Goal: Task Accomplishment & Management: Use online tool/utility

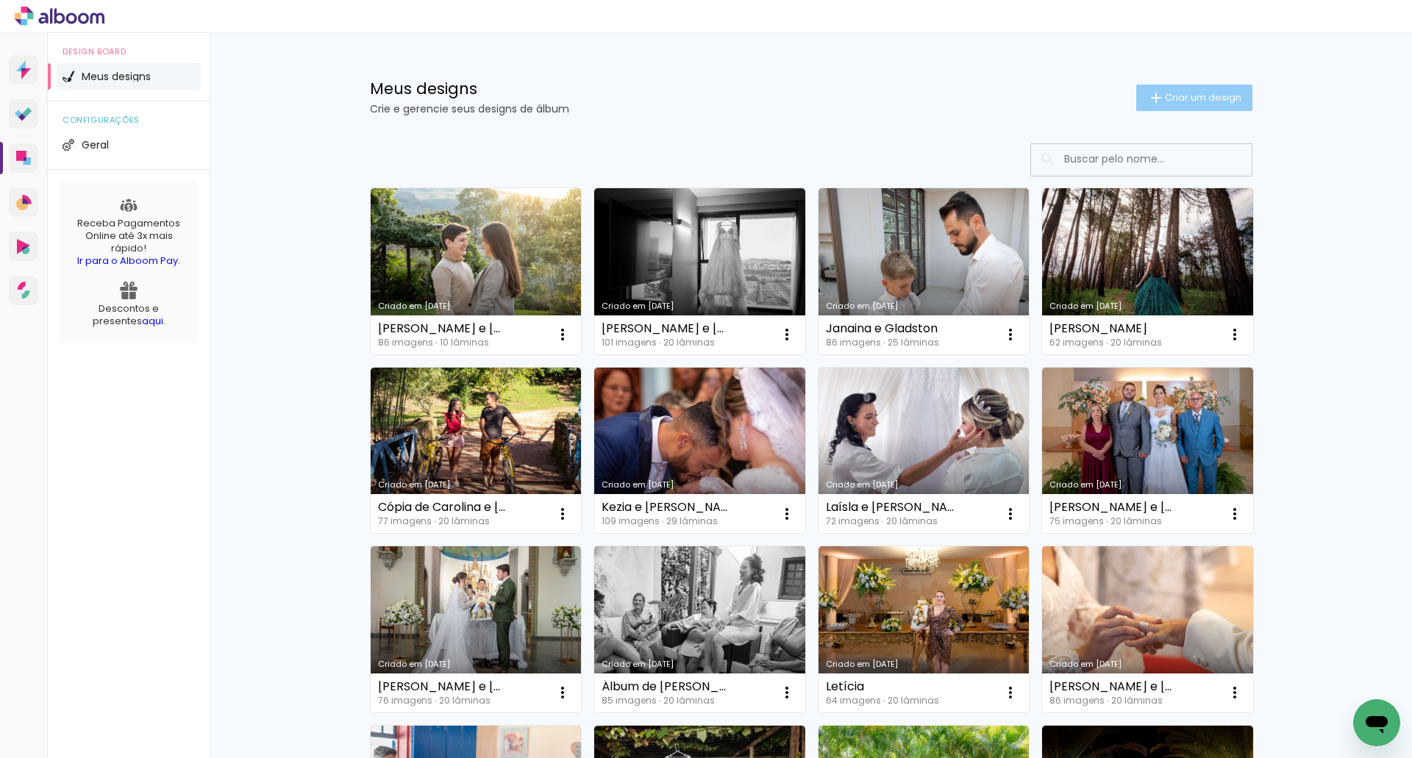
click at [1193, 97] on span "Criar um design" at bounding box center [1203, 98] width 76 height 10
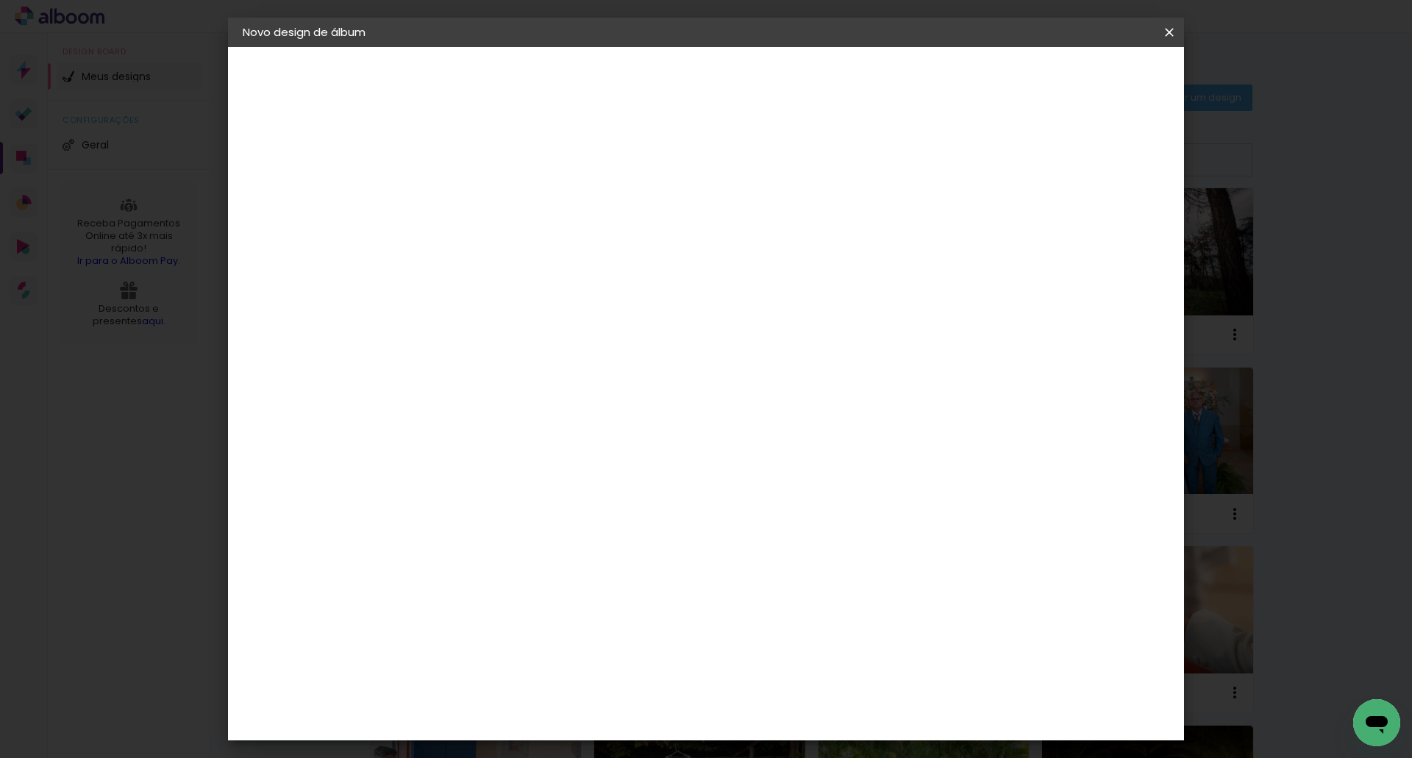
click at [483, 204] on input at bounding box center [483, 197] width 0 height 23
type input "[PERSON_NAME] e [PERSON_NAME]"
type paper-input "[PERSON_NAME] e [PERSON_NAME]"
click at [634, 86] on paper-button "Avançar" at bounding box center [598, 77] width 72 height 25
click at [532, 284] on input at bounding box center [520, 280] width 149 height 18
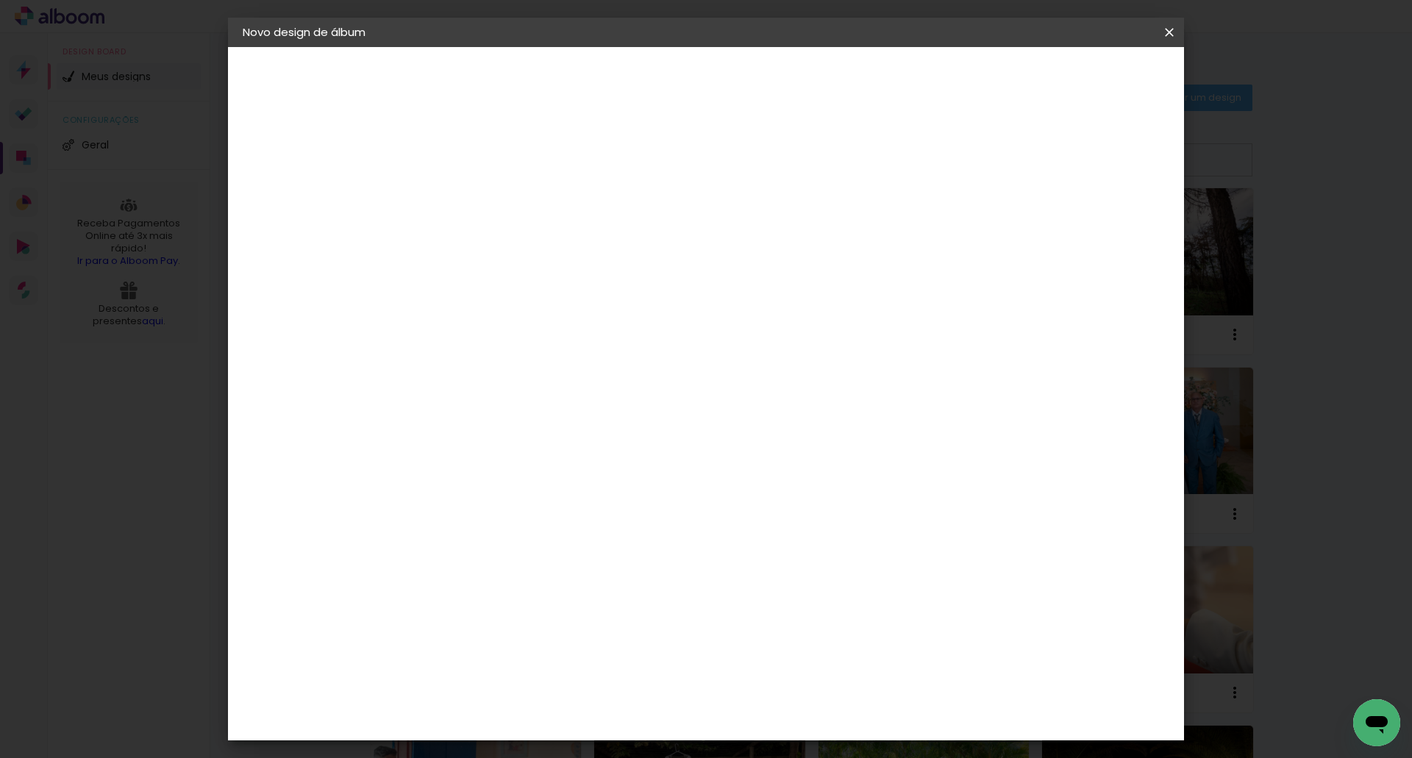
type input "[PERSON_NAME]"
type paper-input "[PERSON_NAME]"
click at [513, 337] on div "[PERSON_NAME]" at bounding box center [523, 333] width 98 height 12
click at [0, 0] on slot "Avançar" at bounding box center [0, 0] width 0 height 0
click at [541, 248] on input "text" at bounding box center [511, 256] width 57 height 23
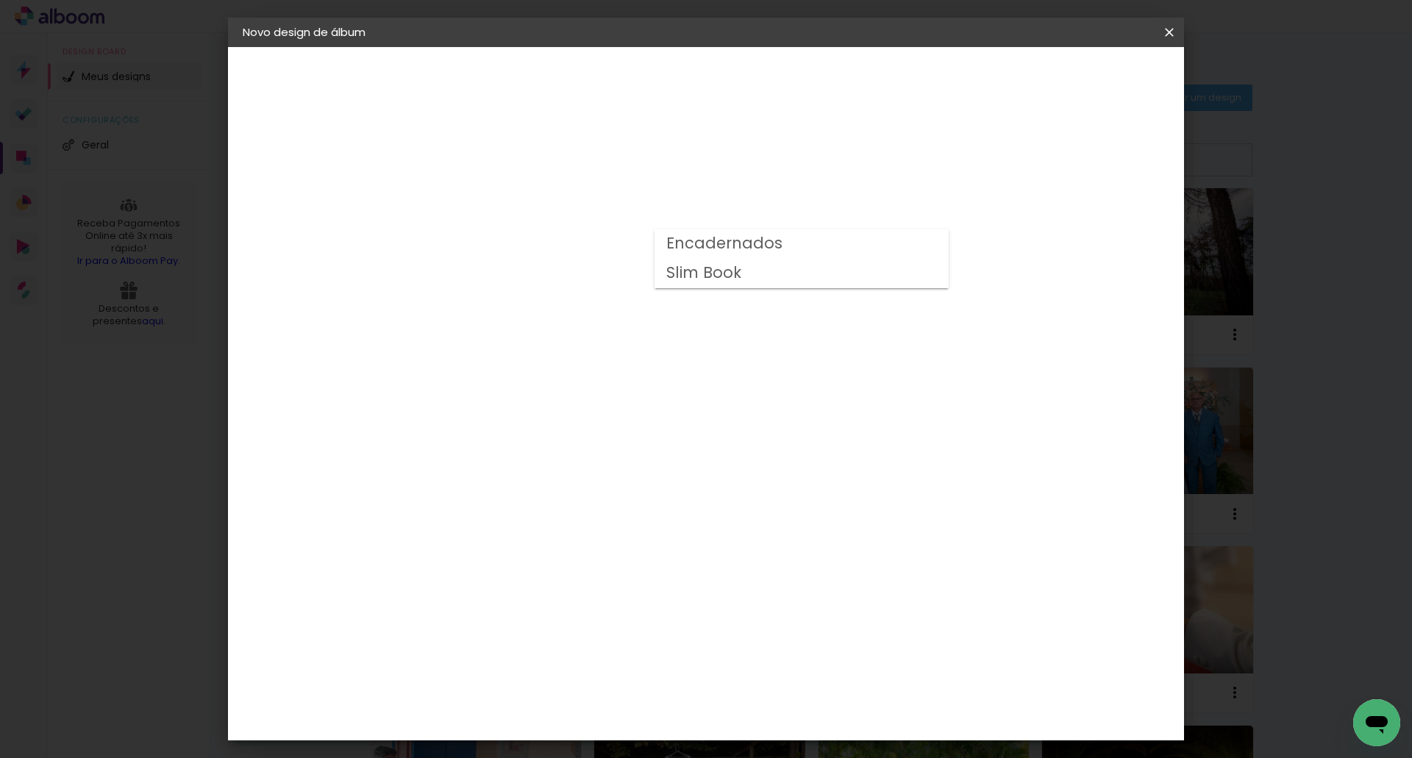
click at [0, 0] on slot "Encadernados" at bounding box center [0, 0] width 0 height 0
type input "Encadernados"
click at [583, 344] on span "30 x 70" at bounding box center [548, 359] width 68 height 30
click at [0, 0] on slot "Avançar" at bounding box center [0, 0] width 0 height 0
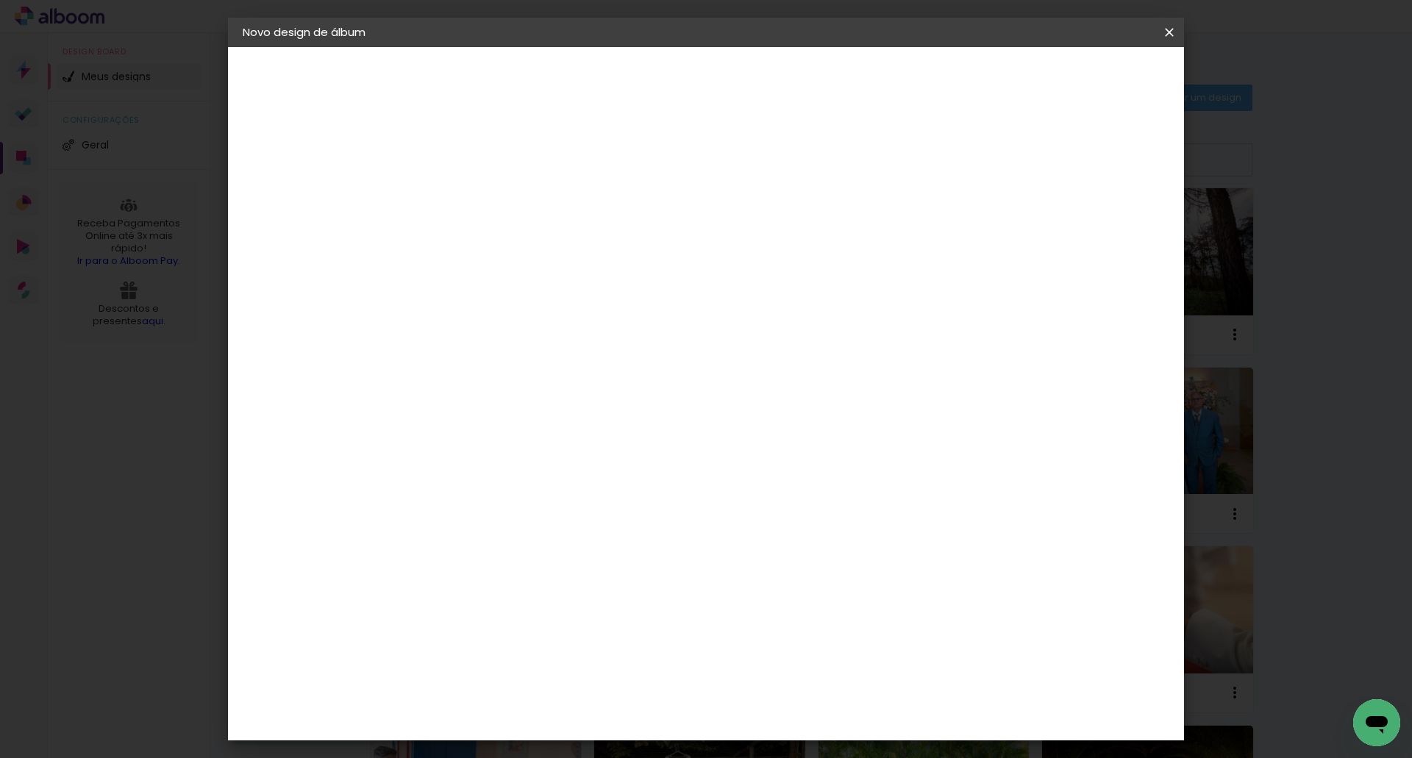
click at [1078, 73] on span "Iniciar design" at bounding box center [1044, 78] width 67 height 10
